Goal: Transaction & Acquisition: Purchase product/service

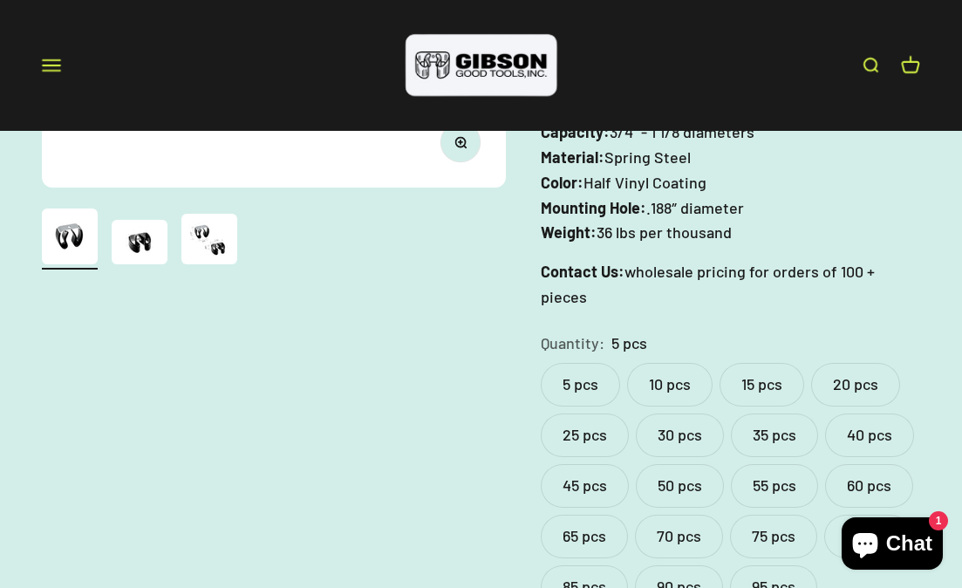
scroll to position [506, 0]
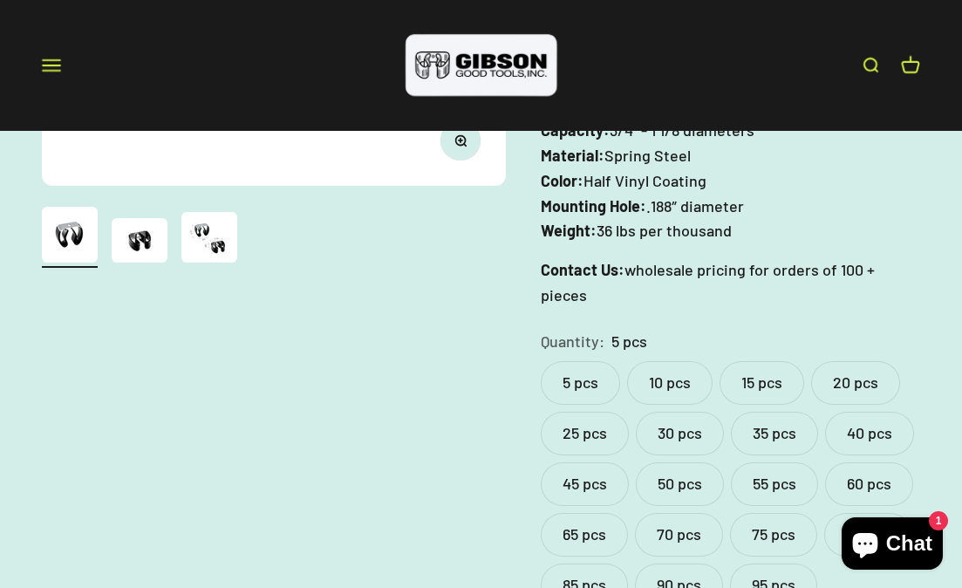
click at [862, 361] on label "20 pcs" at bounding box center [856, 383] width 89 height 44
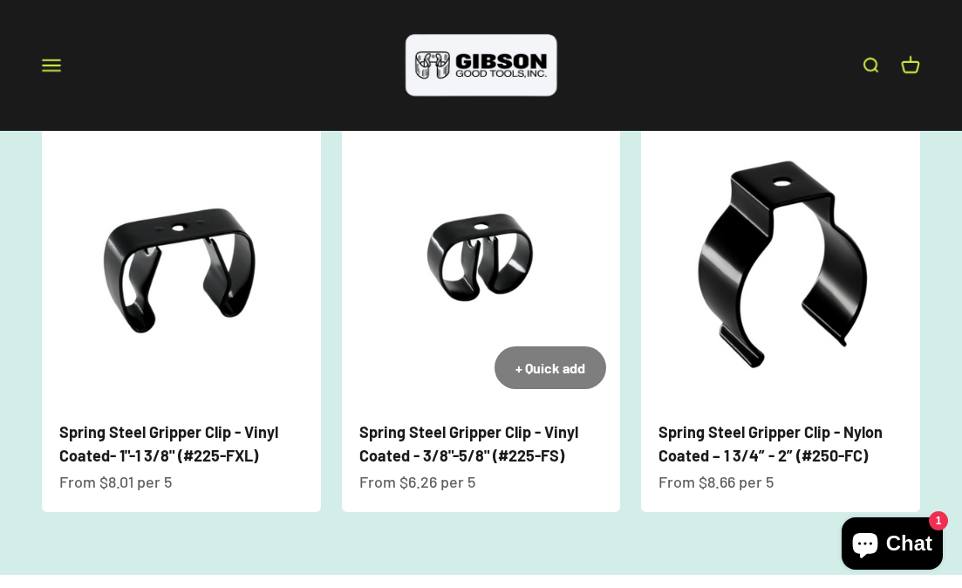
scroll to position [1648, 0]
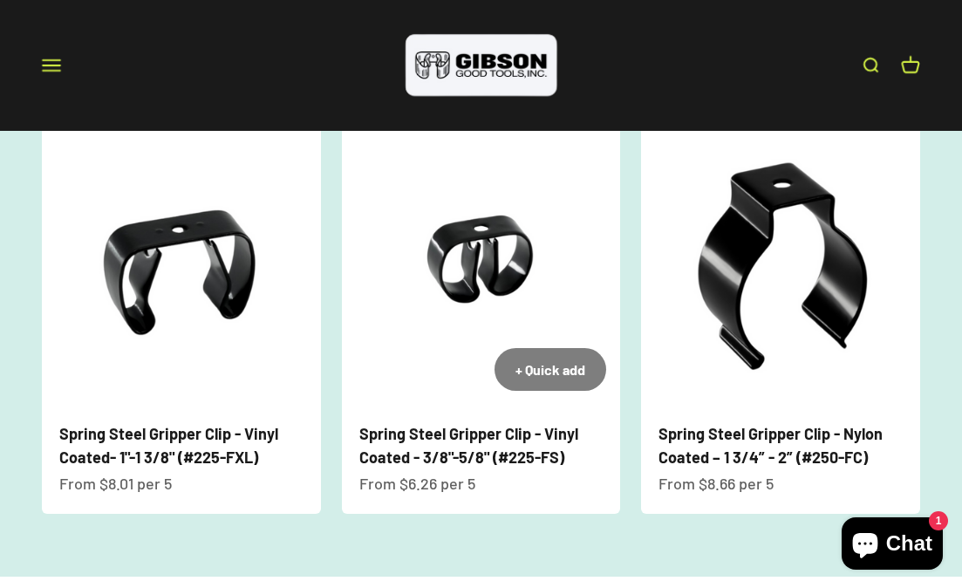
click at [504, 424] on link "Spring Steel Gripper Clip - Vinyl Coated - 3/8"-5/8" (#225-FS)" at bounding box center [469, 445] width 219 height 43
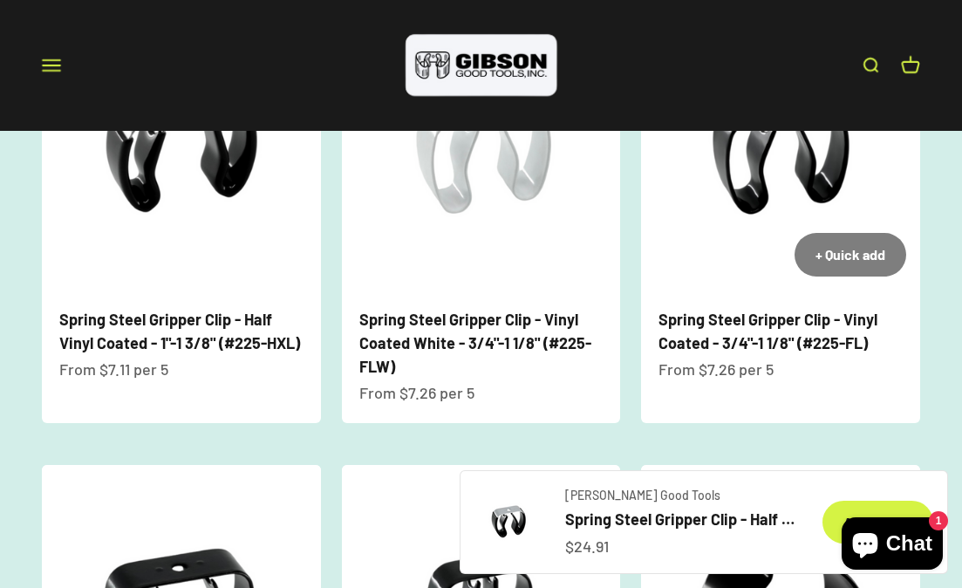
scroll to position [1308, 0]
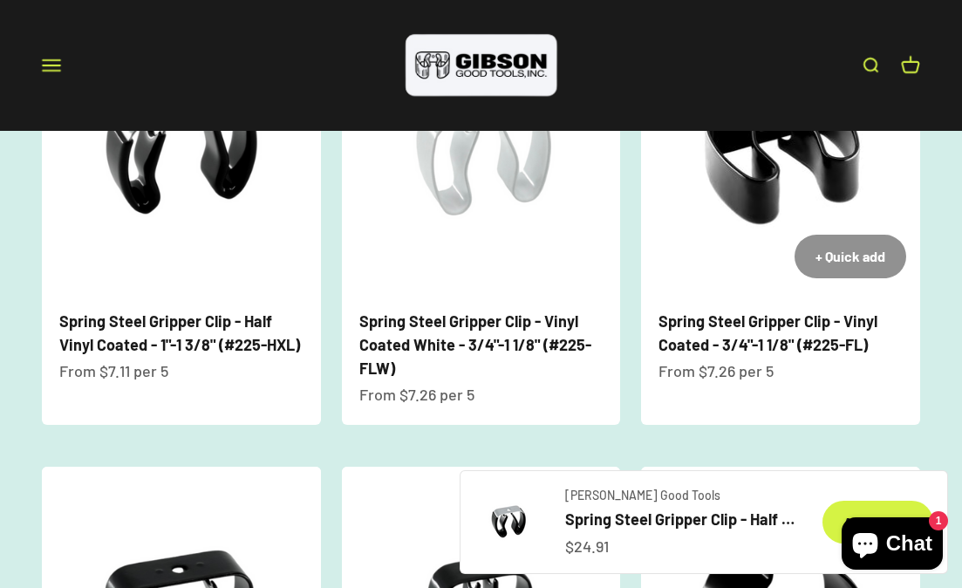
click at [804, 235] on button "+ Quick add" at bounding box center [851, 257] width 112 height 44
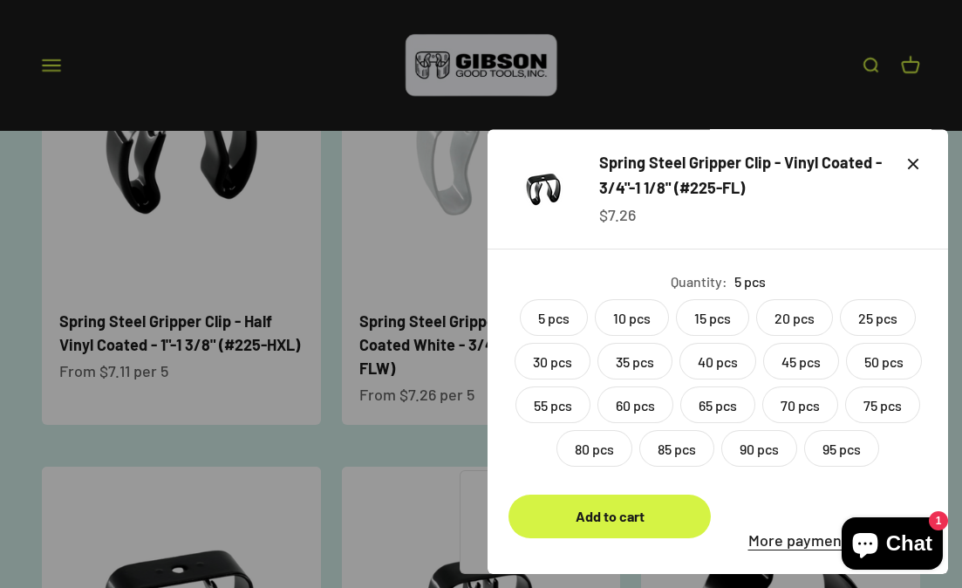
click at [625, 321] on label "10 pcs" at bounding box center [632, 317] width 74 height 37
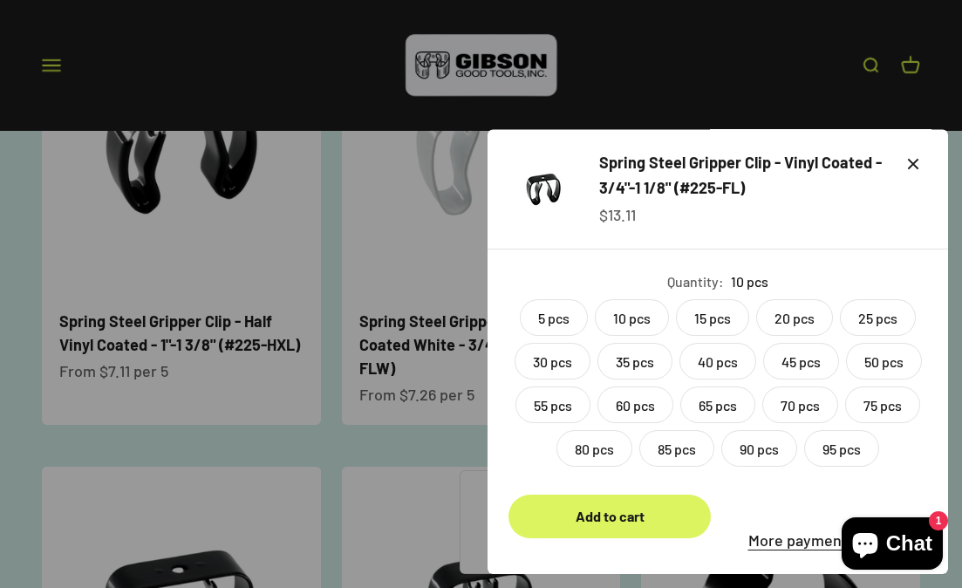
click at [604, 524] on div "Add to cart" at bounding box center [610, 516] width 161 height 23
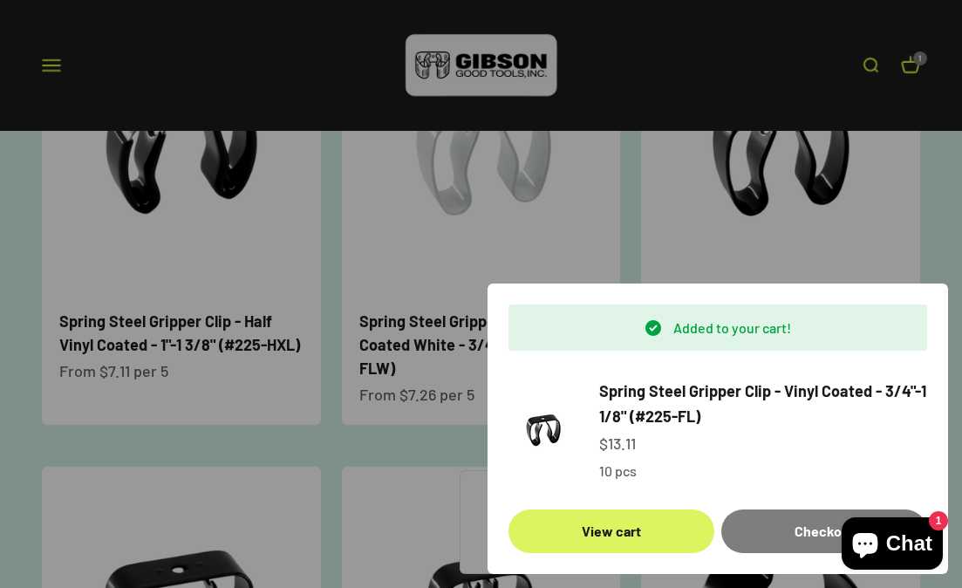
click at [616, 533] on link "View cart" at bounding box center [612, 532] width 206 height 44
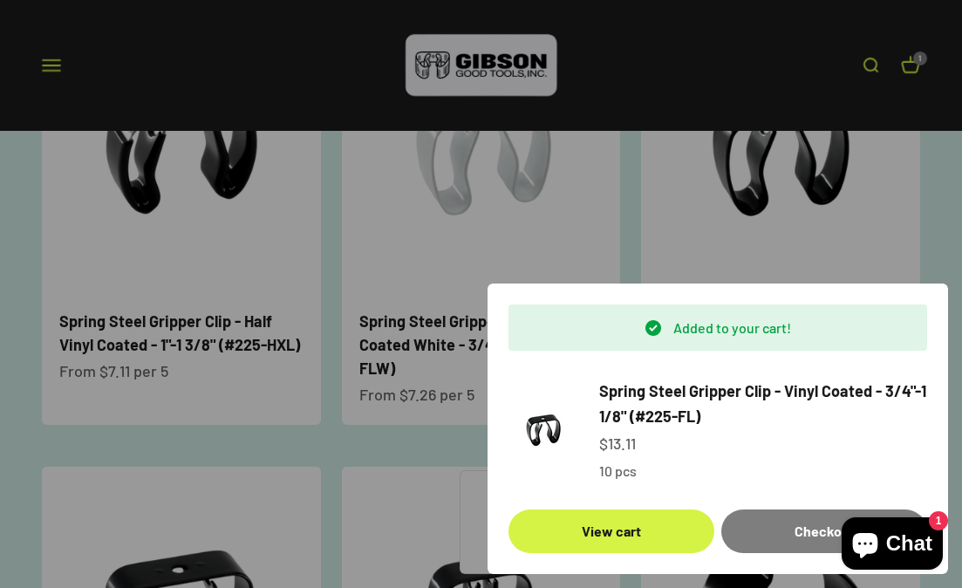
click at [473, 211] on div at bounding box center [481, 294] width 962 height 588
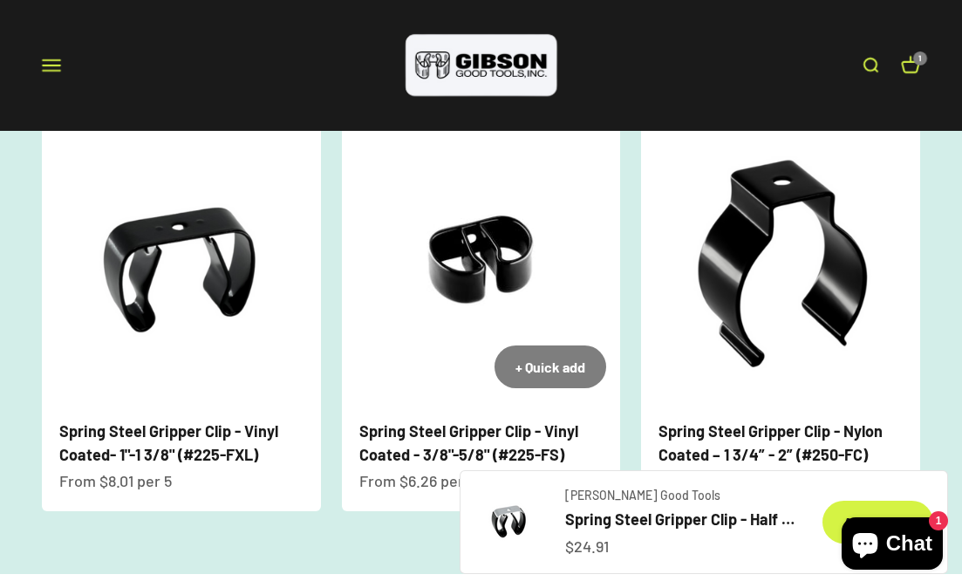
scroll to position [1656, 0]
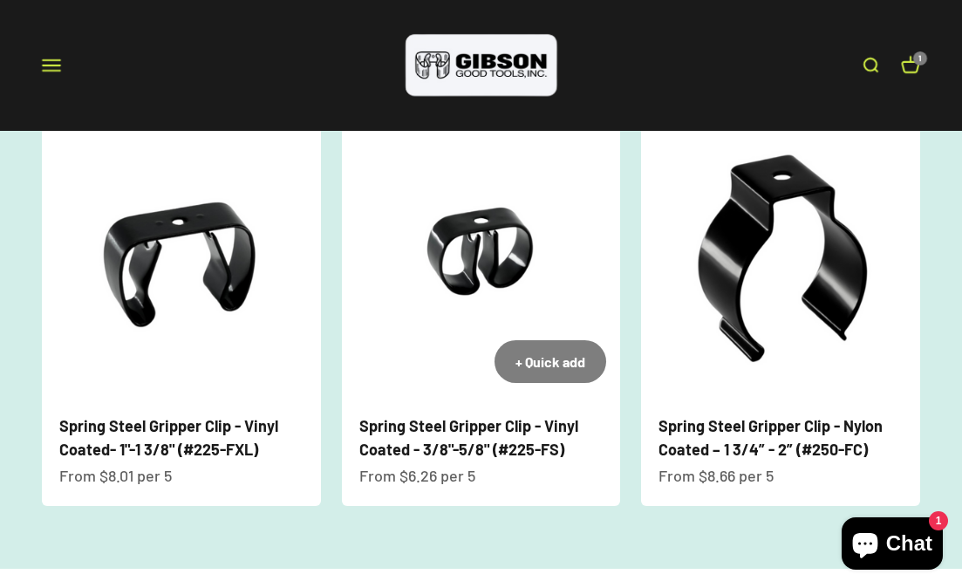
click at [455, 397] on div "Spring Steel Gripper Clip - Vinyl Coated - 3/8"-5/8" (#225-FS) Sale price From …" at bounding box center [481, 451] width 279 height 109
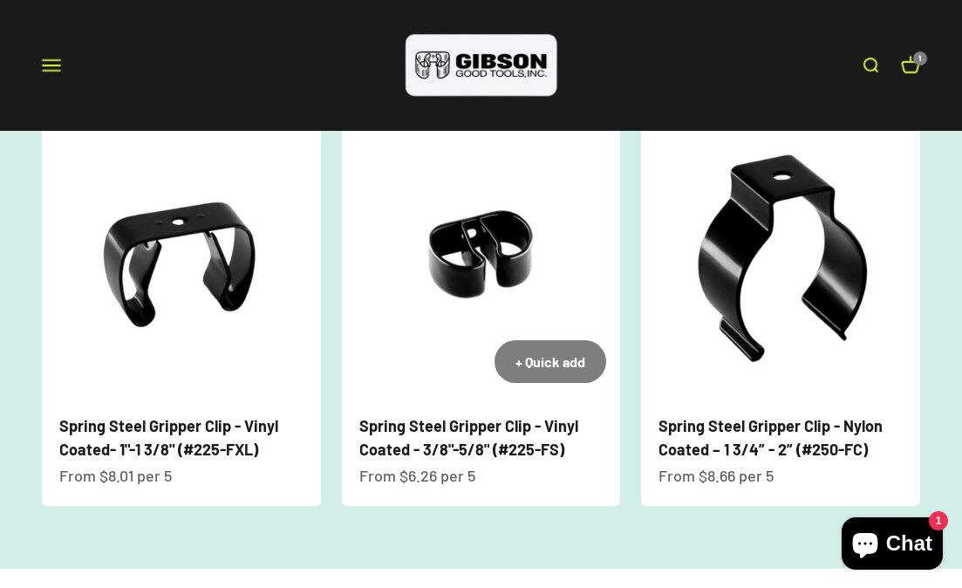
click at [484, 274] on img at bounding box center [481, 258] width 279 height 279
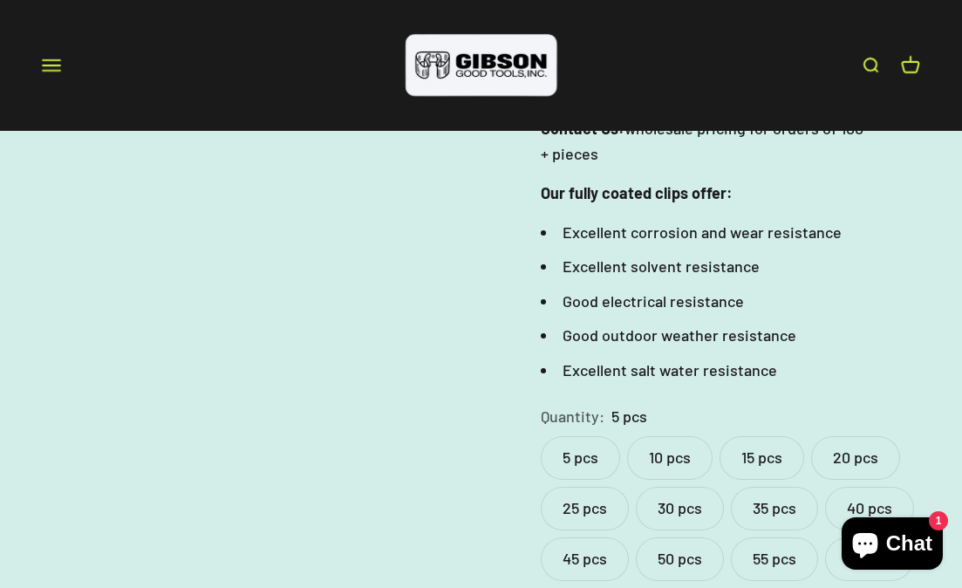
scroll to position [651, 0]
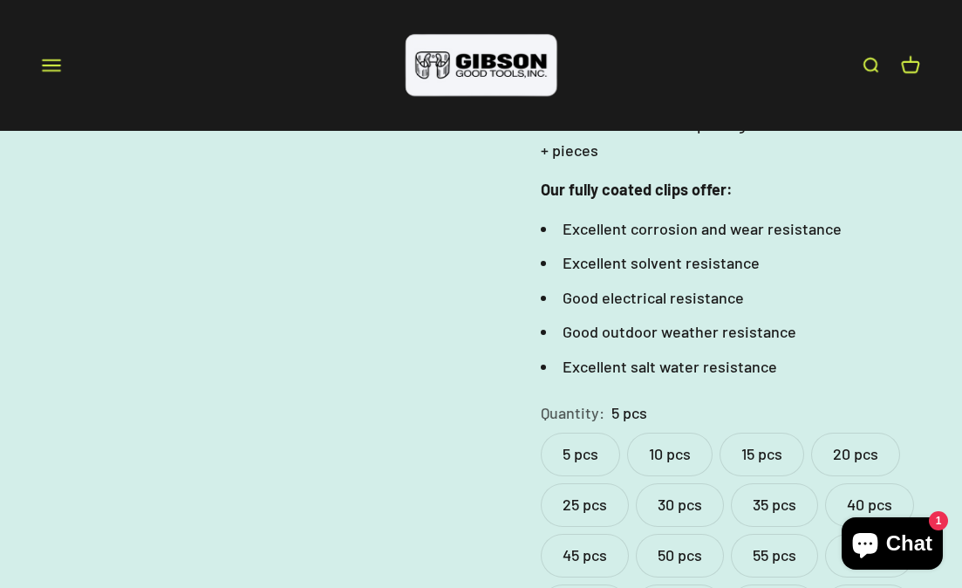
click at [863, 433] on label "20 pcs" at bounding box center [856, 455] width 89 height 44
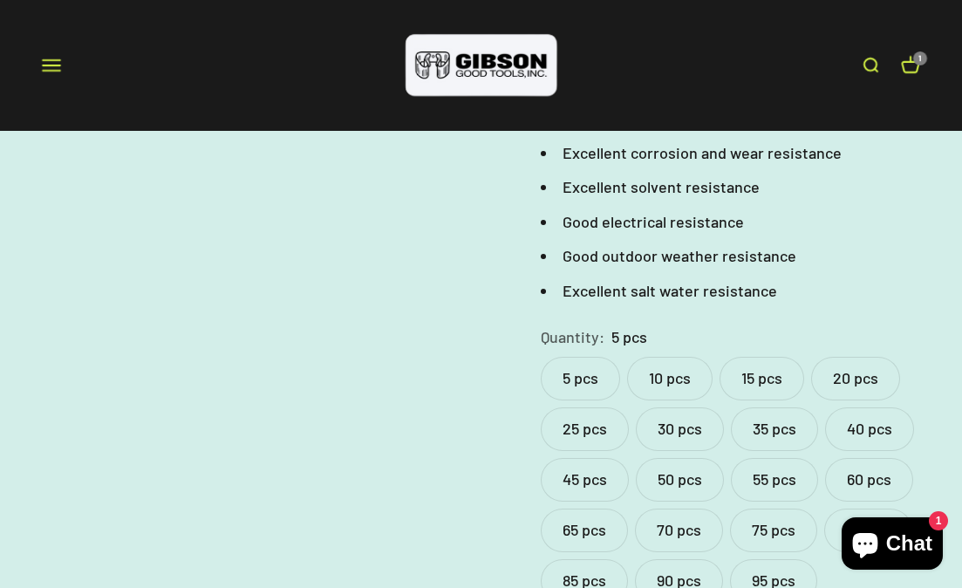
scroll to position [737, 0]
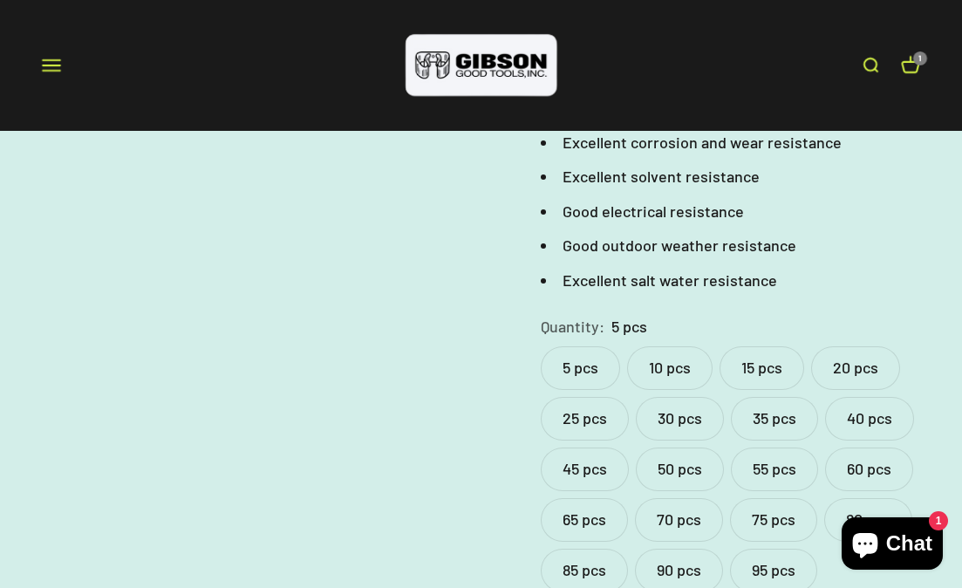
click at [841, 346] on label "20 pcs" at bounding box center [856, 368] width 89 height 44
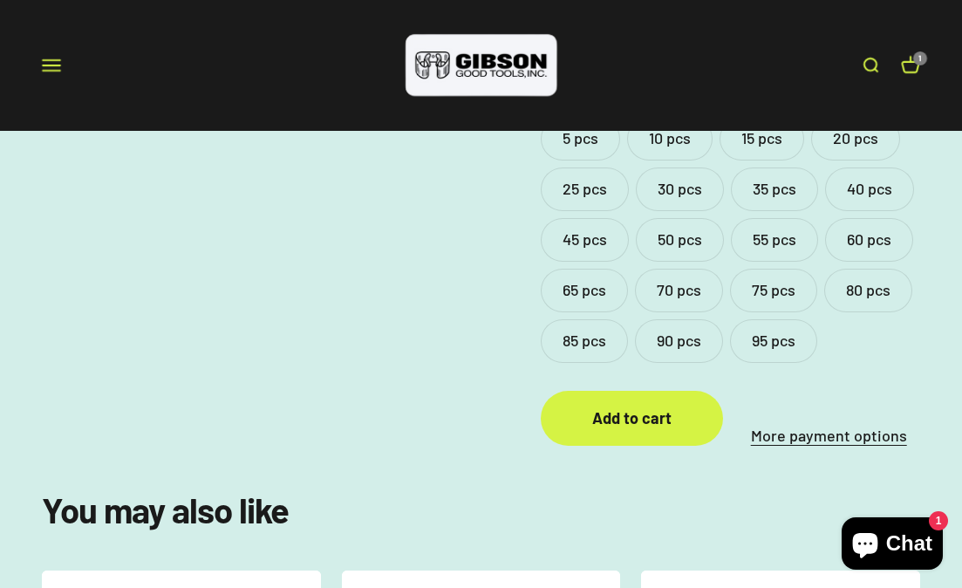
scroll to position [996, 0]
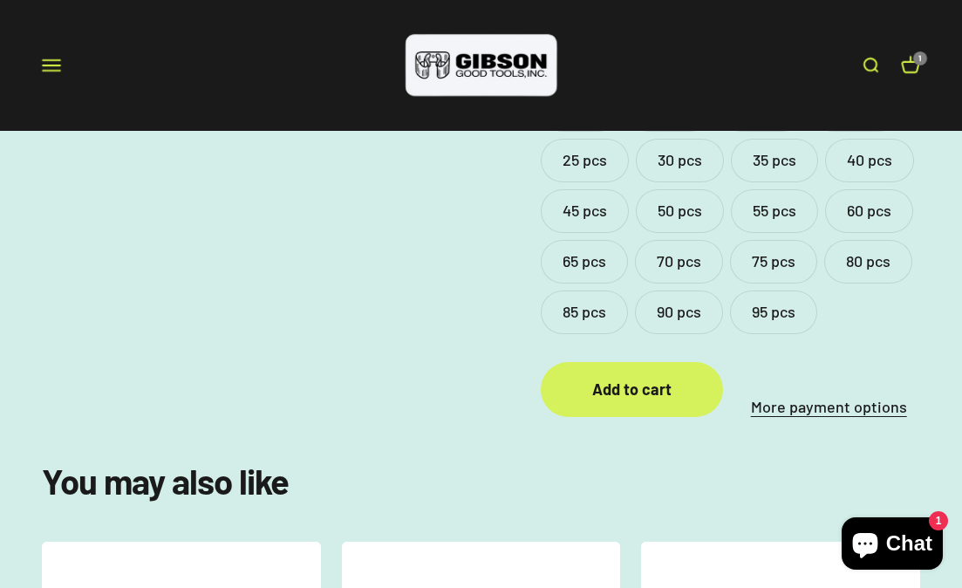
click at [620, 377] on div "Add to cart" at bounding box center [632, 389] width 113 height 25
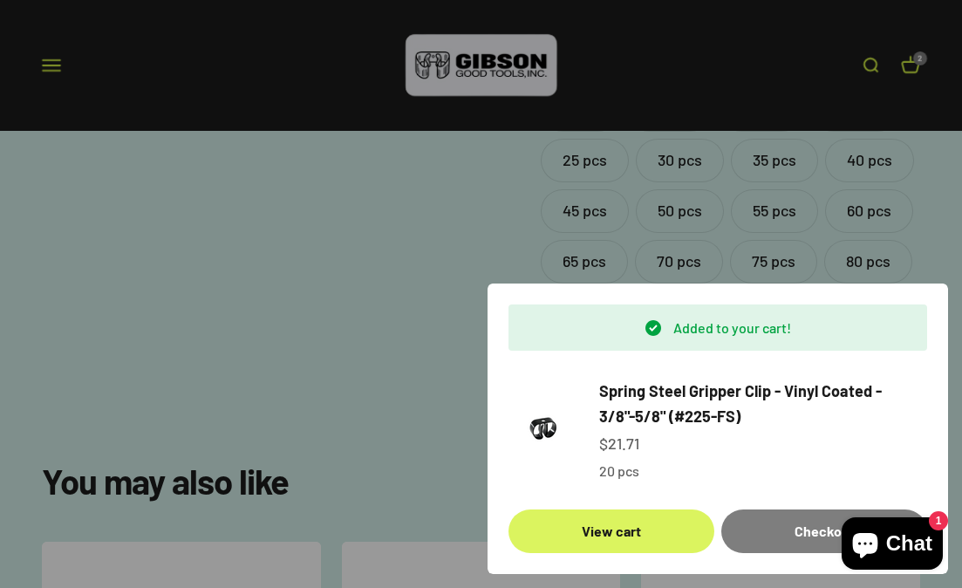
click at [634, 531] on link "View cart" at bounding box center [612, 532] width 206 height 44
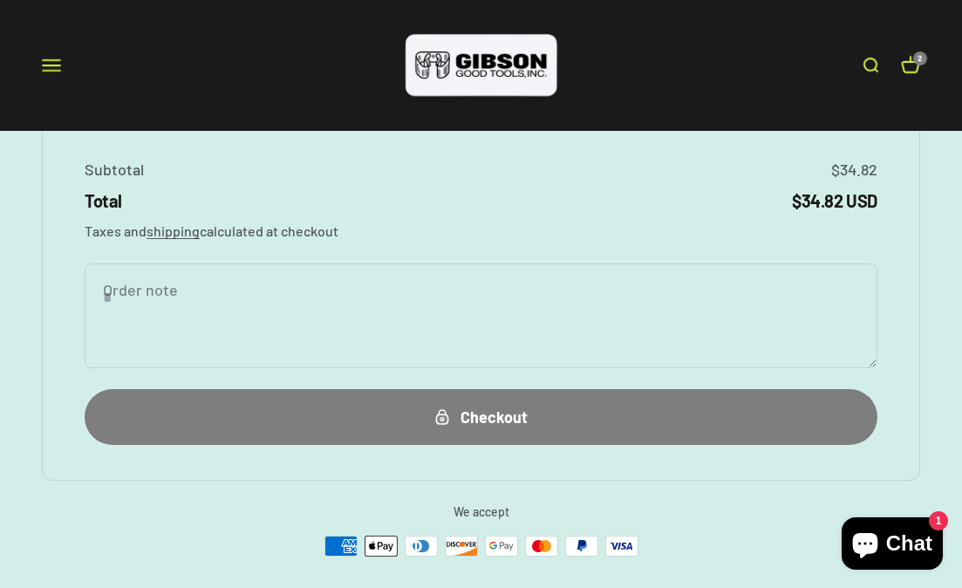
scroll to position [675, 0]
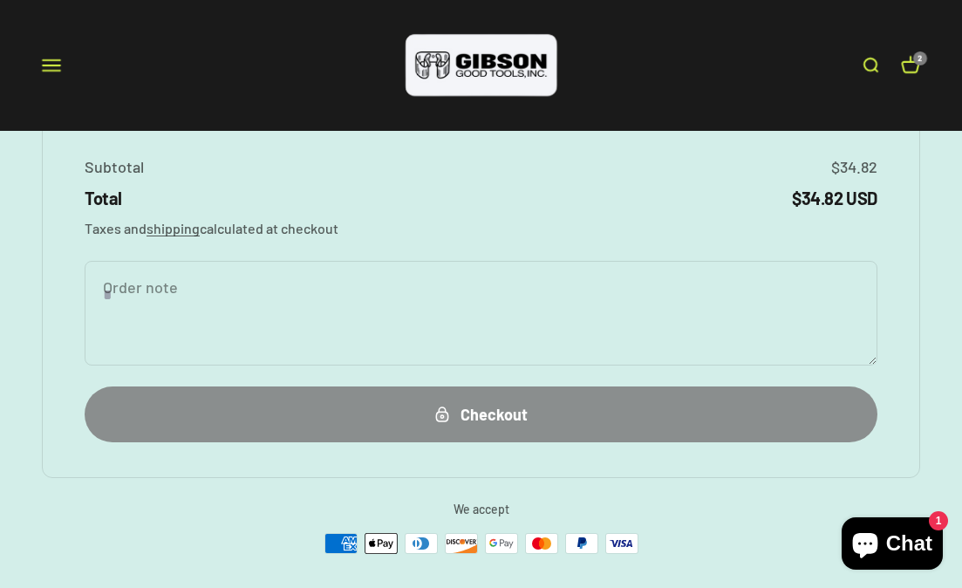
click at [501, 412] on div "Checkout" at bounding box center [481, 414] width 723 height 25
